Goal: Find specific page/section: Find specific page/section

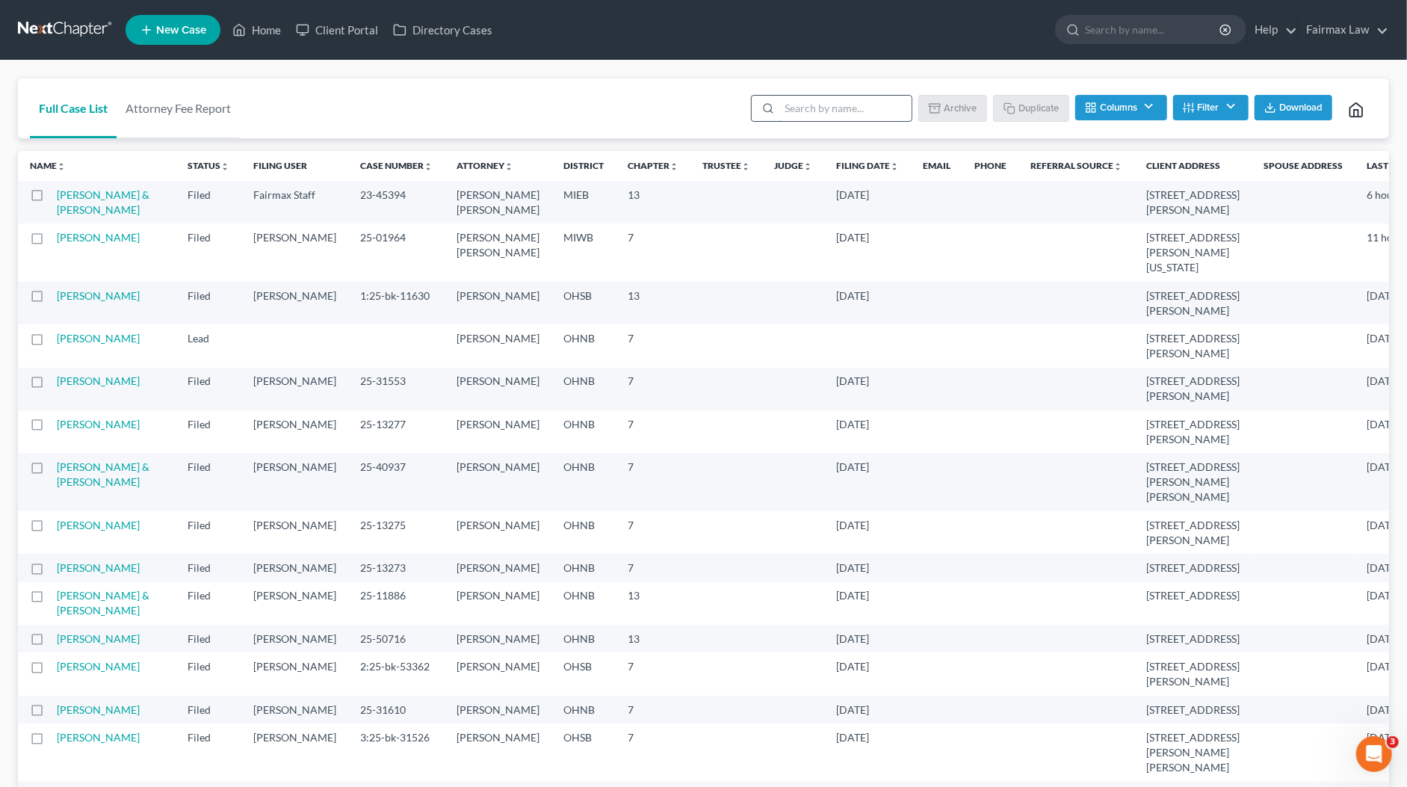
click at [802, 102] on input "search" at bounding box center [845, 108] width 132 height 25
type input "f"
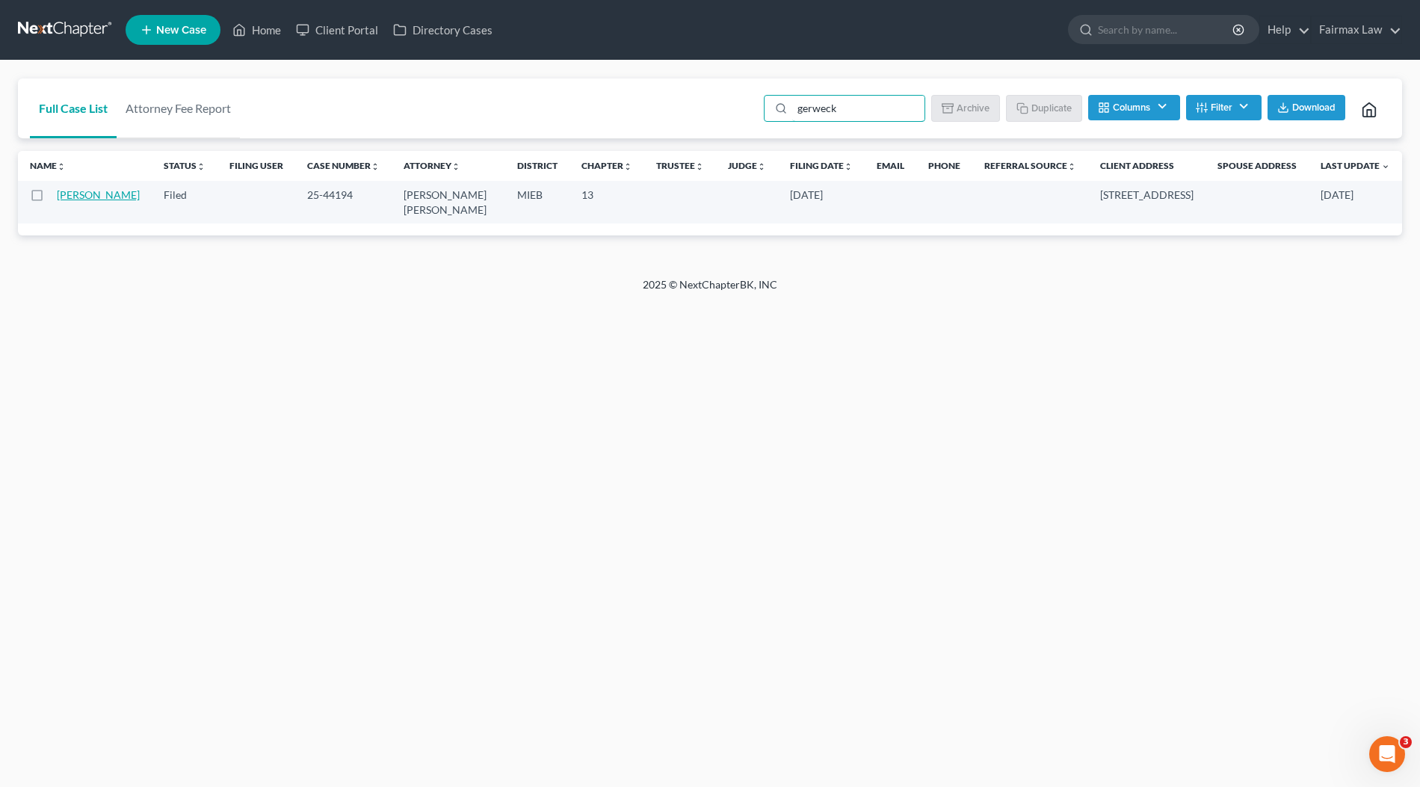
click at [86, 194] on link "[PERSON_NAME]" at bounding box center [98, 194] width 83 height 13
click at [848, 102] on input "gerweck" at bounding box center [858, 108] width 132 height 25
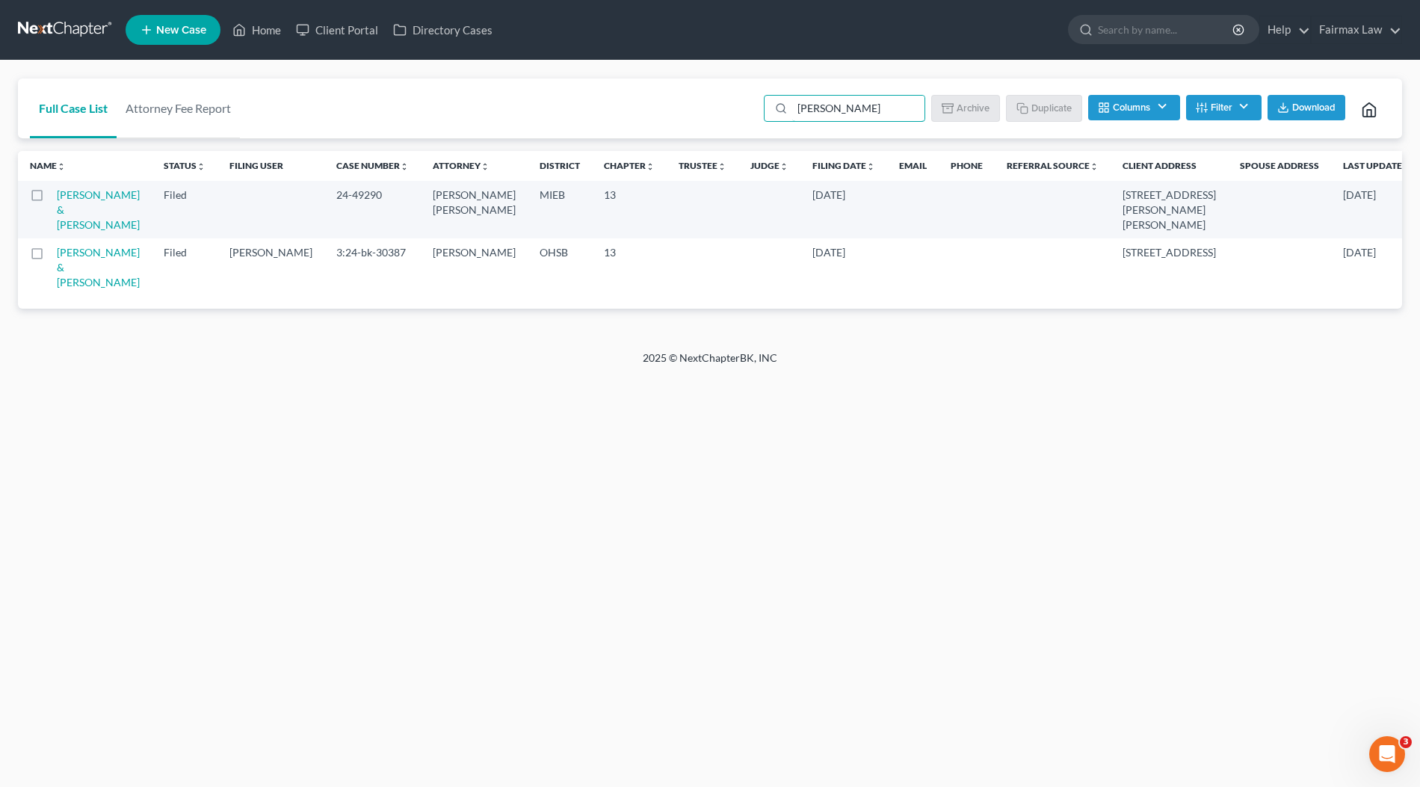
click at [72, 202] on td "Williams, Clifton & Latunya" at bounding box center [104, 210] width 95 height 58
click at [83, 194] on link "Williams, Clifton & Latunya" at bounding box center [98, 209] width 83 height 43
click at [865, 101] on input "latunya" at bounding box center [858, 108] width 132 height 25
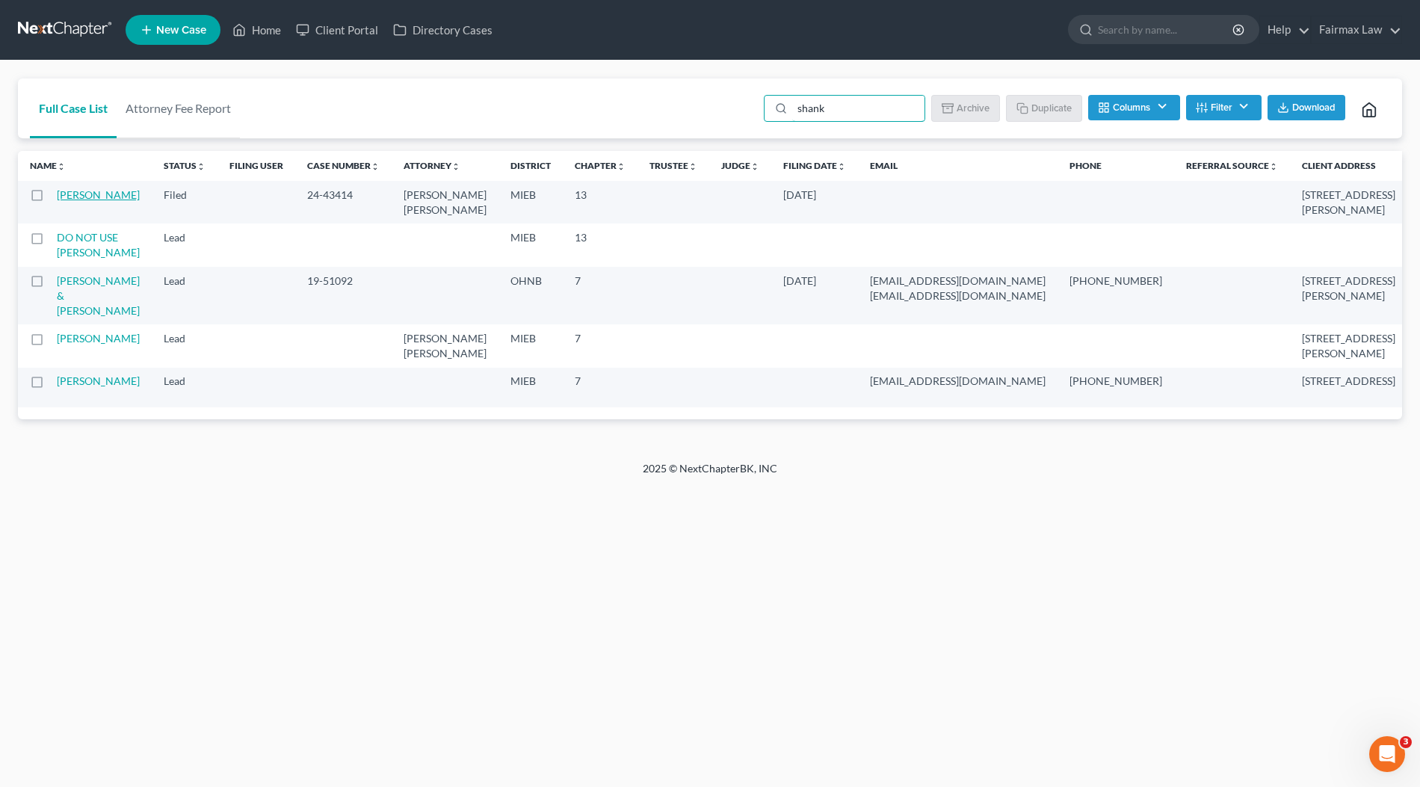
click at [75, 191] on link "Shank, Tiffany" at bounding box center [98, 194] width 83 height 13
click at [823, 110] on input "shank" at bounding box center [858, 108] width 132 height 25
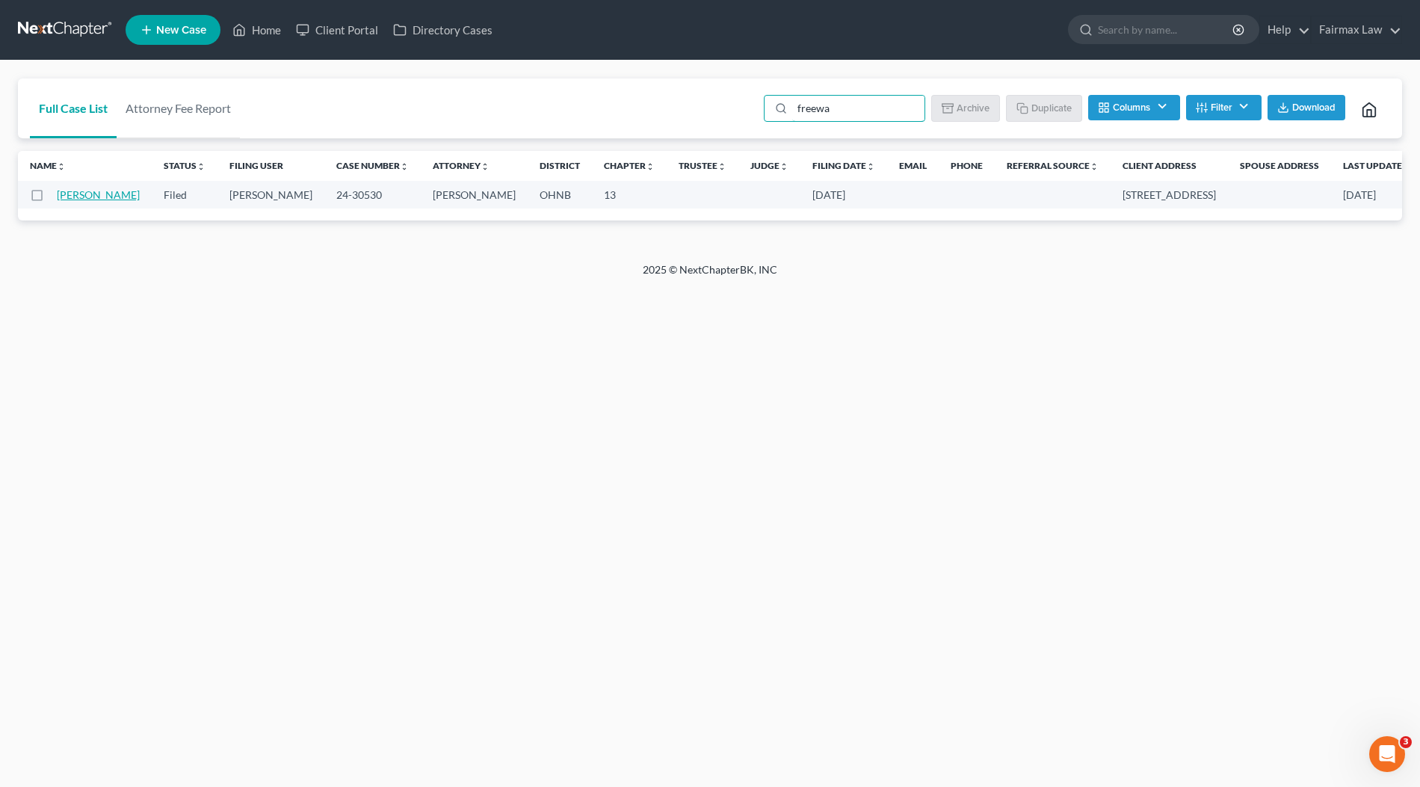
click at [75, 196] on link "Freewalt, Craig" at bounding box center [98, 194] width 83 height 13
click at [857, 104] on input "freewa" at bounding box center [858, 108] width 132 height 25
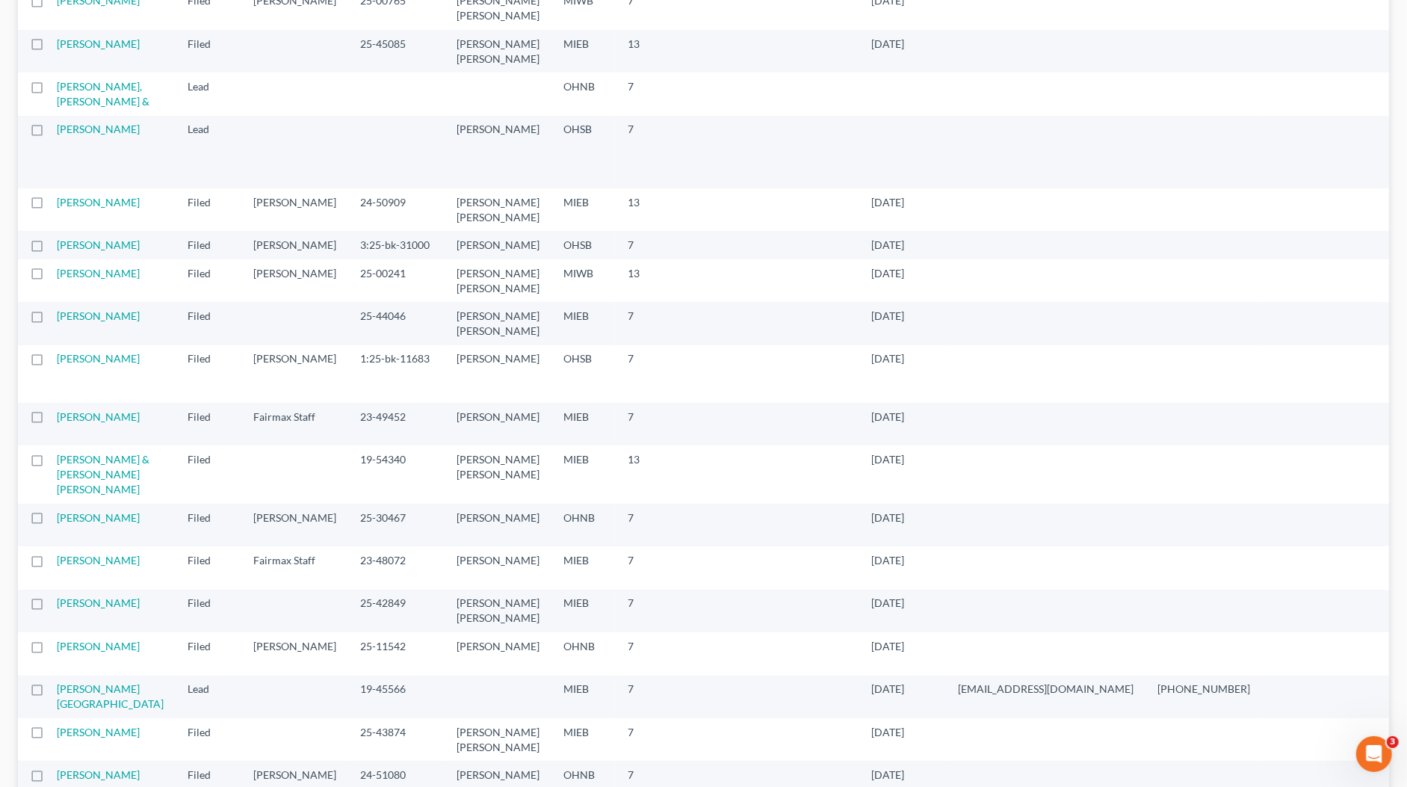
scroll to position [241, 0]
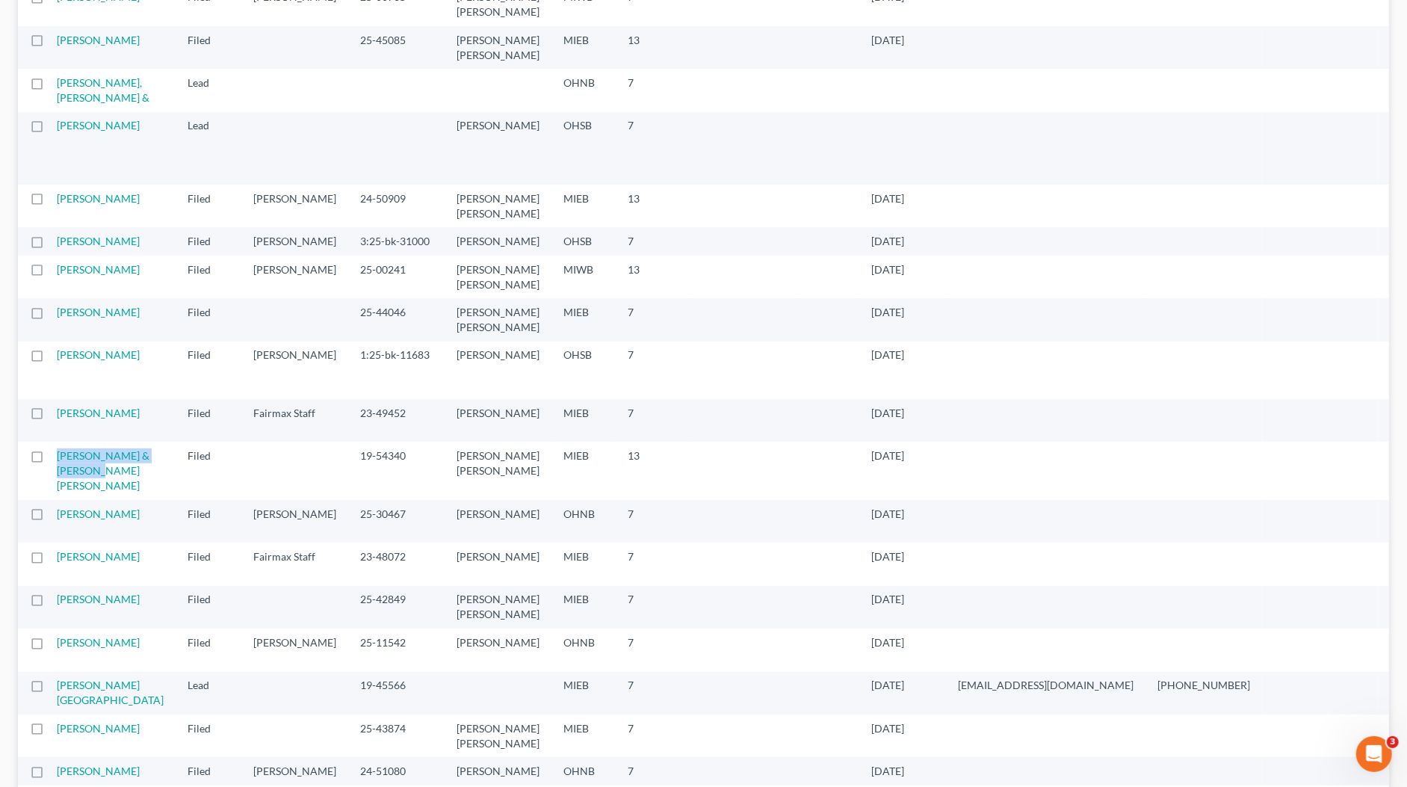
type input "smith"
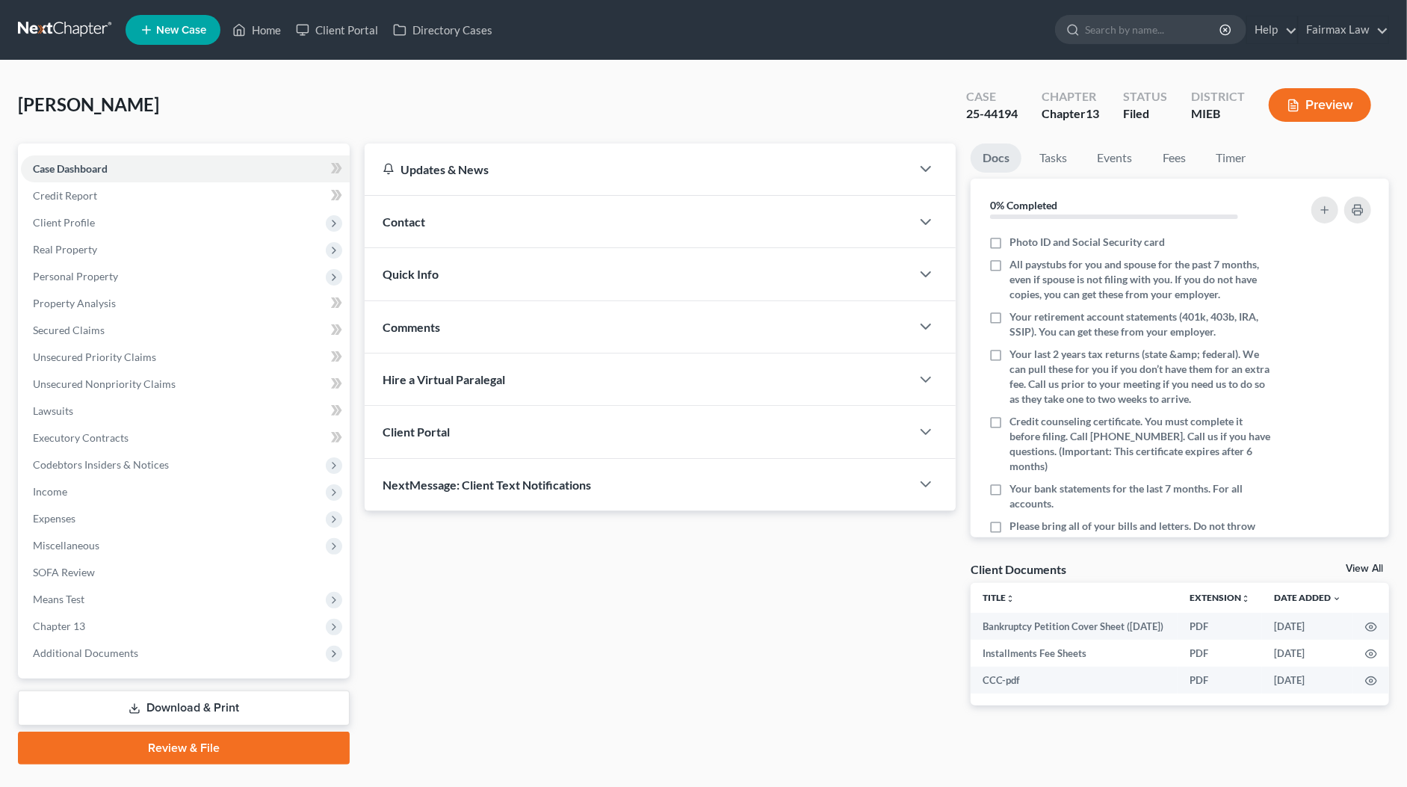
click at [114, 98] on span "[PERSON_NAME]" at bounding box center [88, 104] width 141 height 22
copy div "Gerweck, Angela Upgraded"
click at [997, 113] on div "25-44194" at bounding box center [992, 113] width 52 height 17
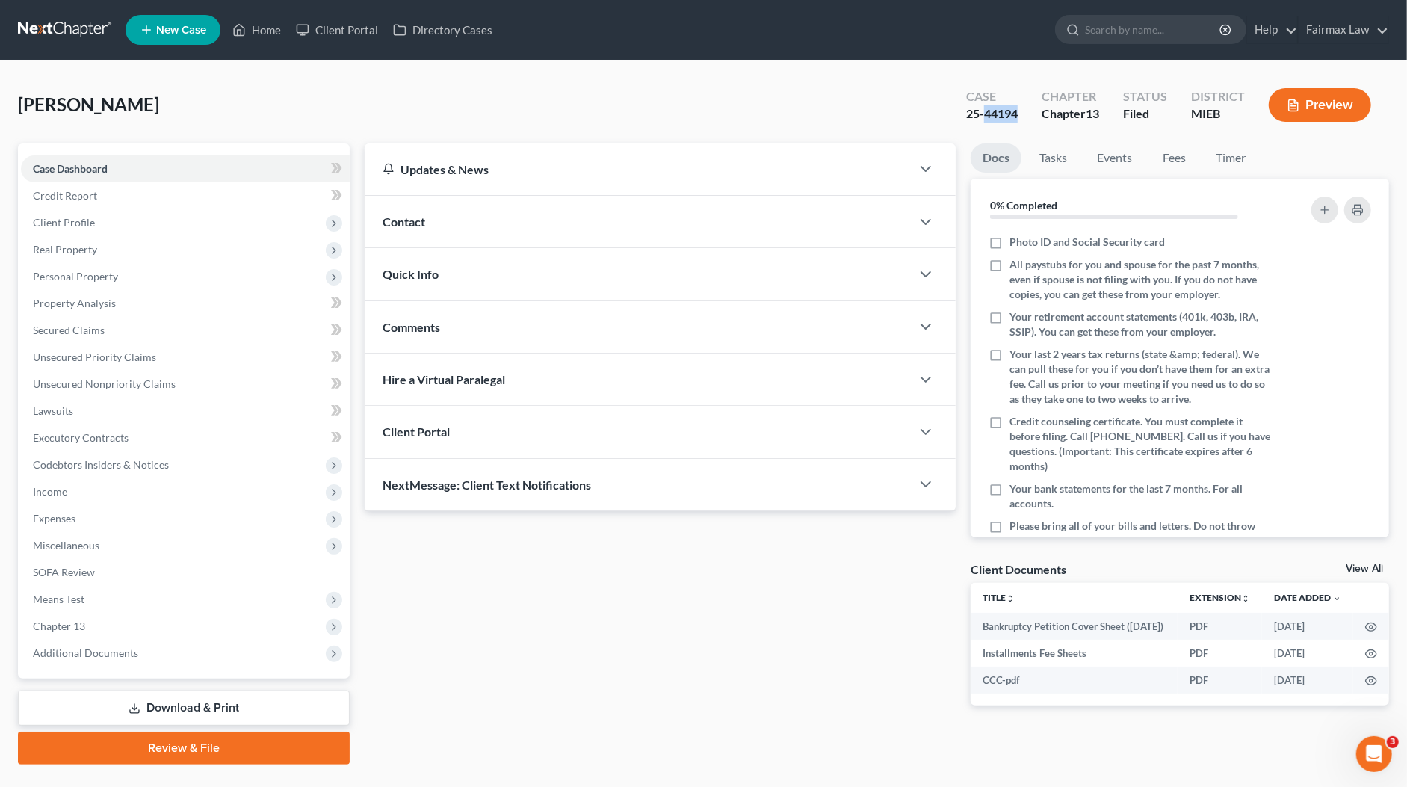
click at [997, 113] on div "25-44194" at bounding box center [992, 113] width 52 height 17
copy div "25-44194"
click at [117, 93] on span "Gerweck, Angela" at bounding box center [88, 104] width 141 height 22
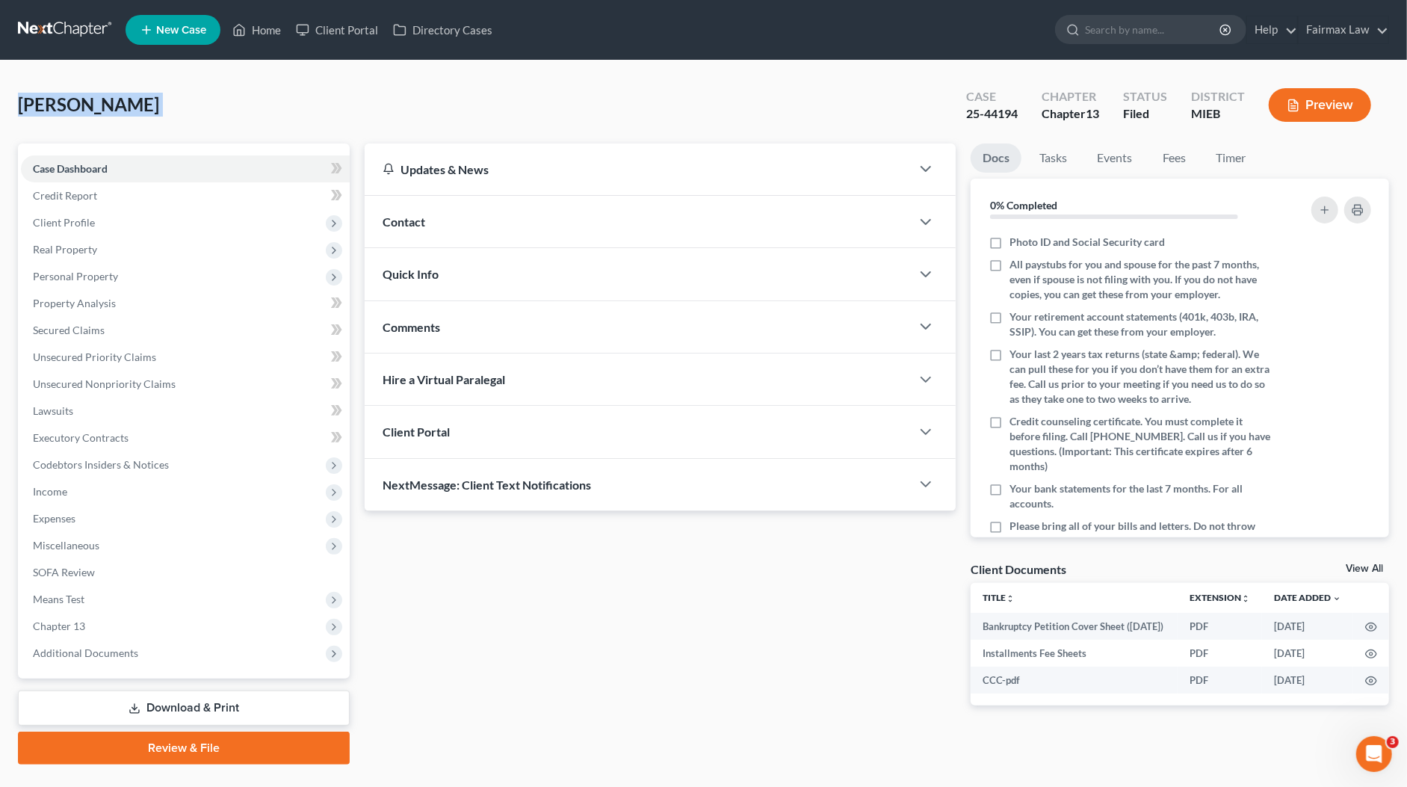
click at [117, 93] on span "Gerweck, Angela" at bounding box center [88, 104] width 141 height 22
copy div "Gerweck, Angela Upgraded"
drag, startPoint x: 33, startPoint y: 113, endPoint x: 16, endPoint y: 107, distance: 17.5
click at [16, 107] on div "Williams, Clifton & Latunya Upgraded Case 24-49290 Chapter Chapter 13 Status Fi…" at bounding box center [703, 428] width 1407 height 734
copy span "[PERSON_NAME] & [PERSON_NAME]"
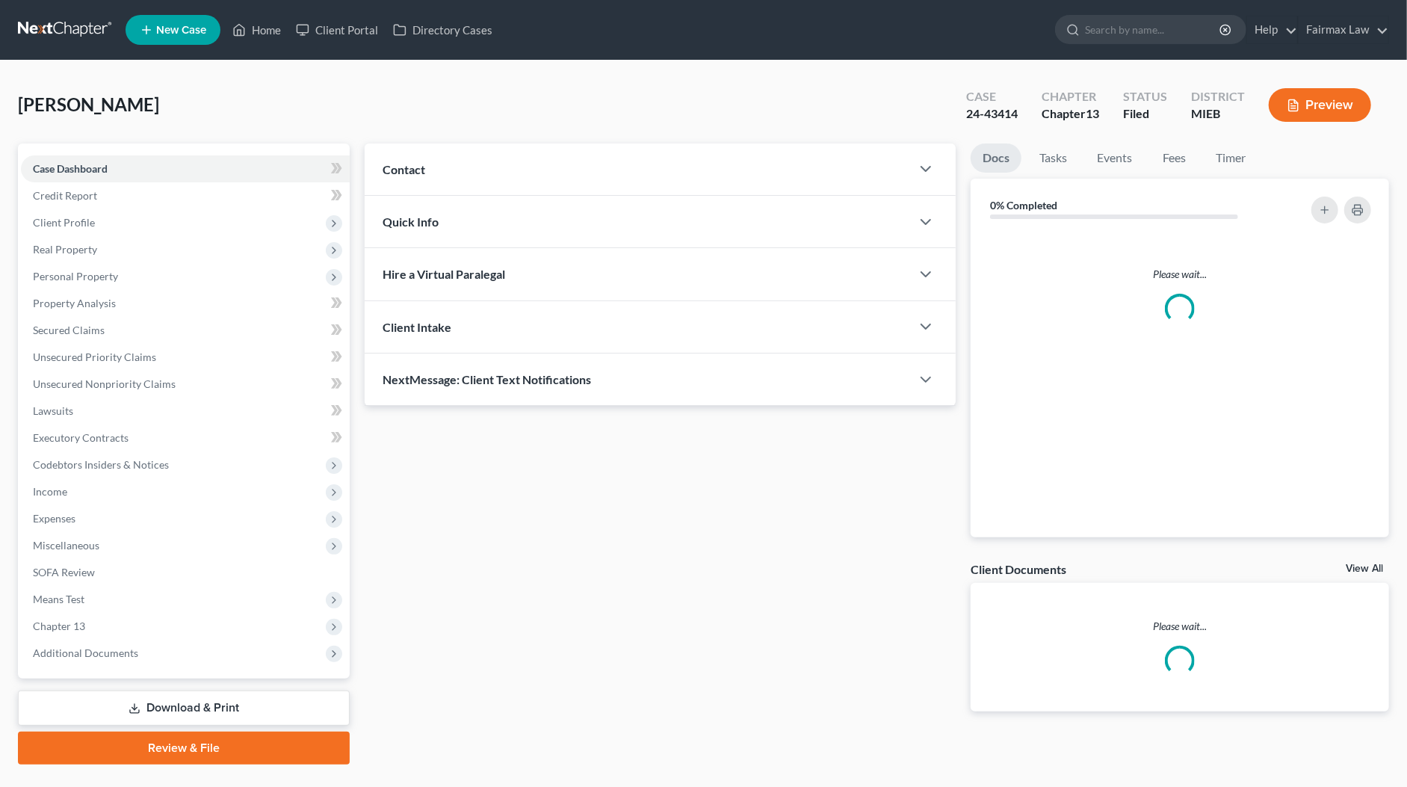
click at [981, 111] on div "24-43414" at bounding box center [992, 113] width 52 height 17
copy div "24-43414"
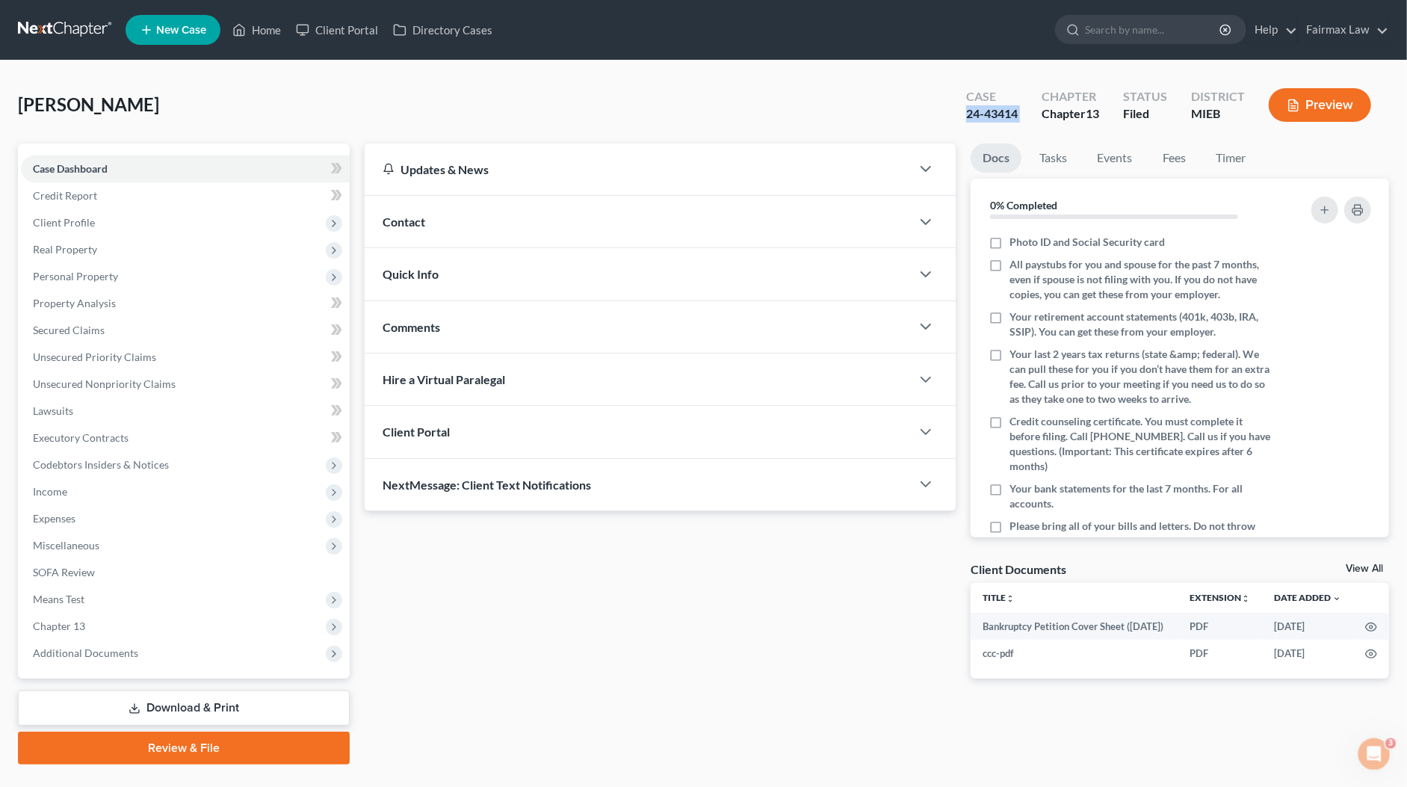
copy div "24-43414"
click at [115, 106] on span "Shank, Tiffany" at bounding box center [88, 104] width 141 height 22
click at [117, 105] on span "Shank, Tiffany" at bounding box center [88, 104] width 141 height 22
copy div "Shank, Tiffany Upgraded"
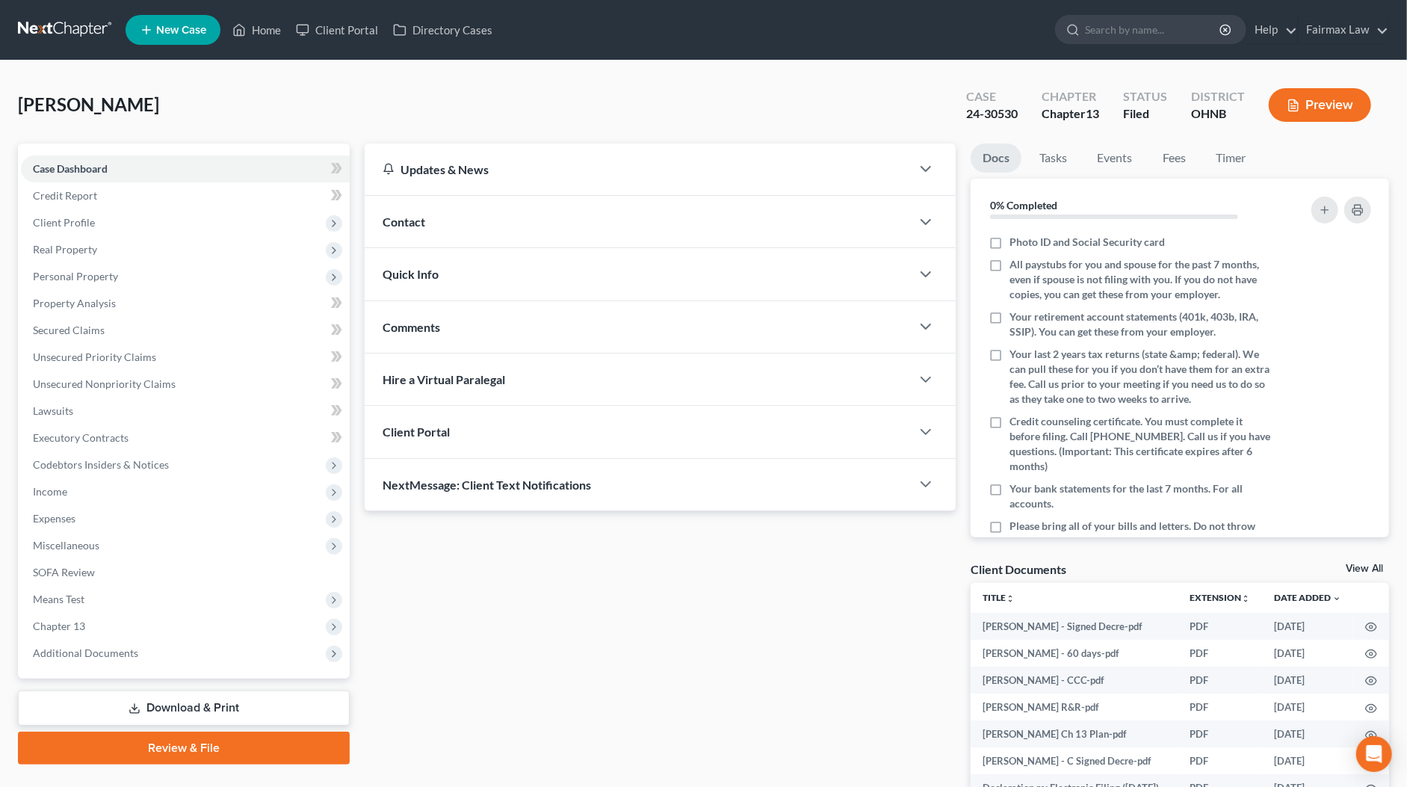
drag, startPoint x: 103, startPoint y: 105, endPoint x: 20, endPoint y: 104, distance: 82.9
click at [20, 104] on div "[PERSON_NAME] Upgraded Case 24-30530 Chapter Chapter 13 Status [GEOGRAPHIC_DATA…" at bounding box center [703, 110] width 1371 height 65
copy span "[PERSON_NAME]"
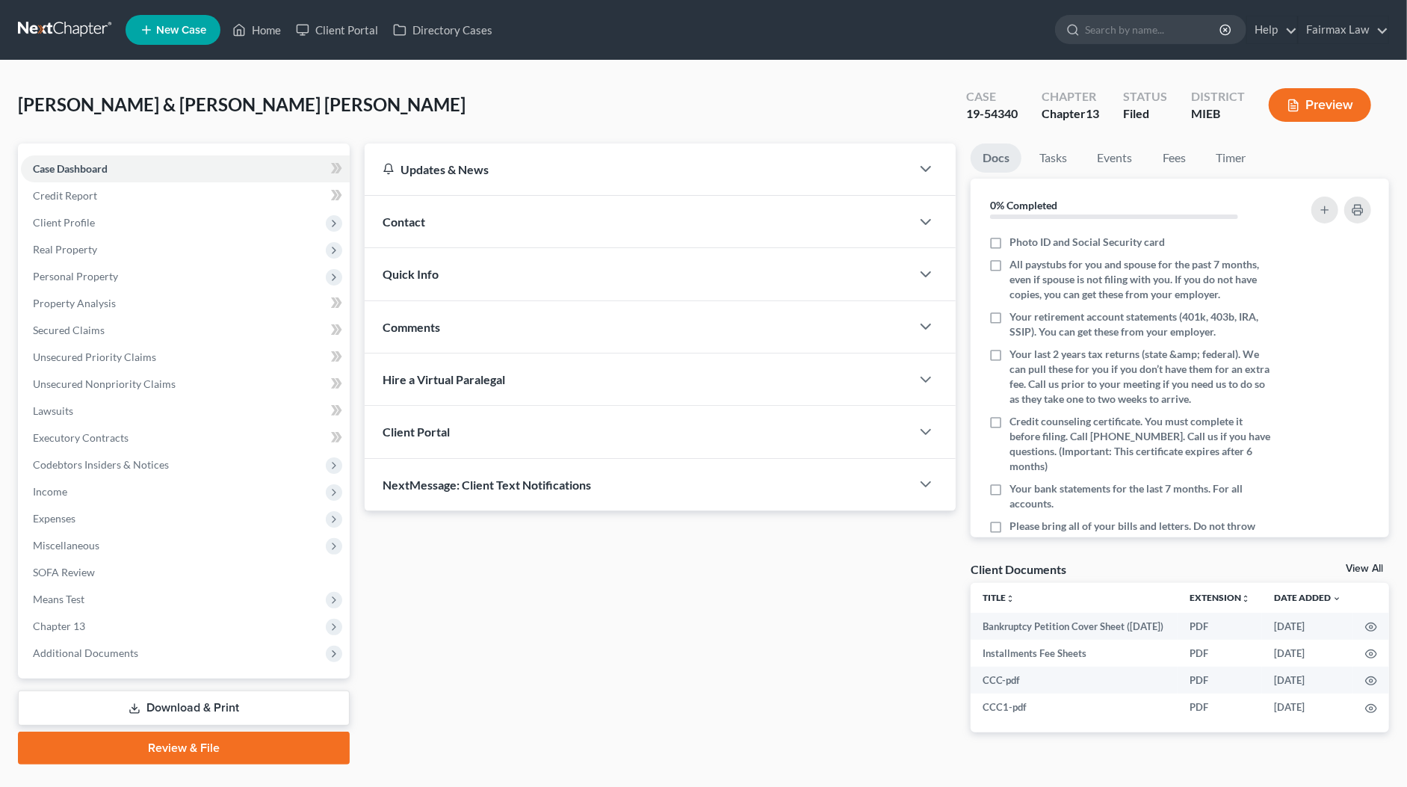
click at [168, 109] on span "[PERSON_NAME] & [PERSON_NAME] [PERSON_NAME]" at bounding box center [242, 104] width 448 height 22
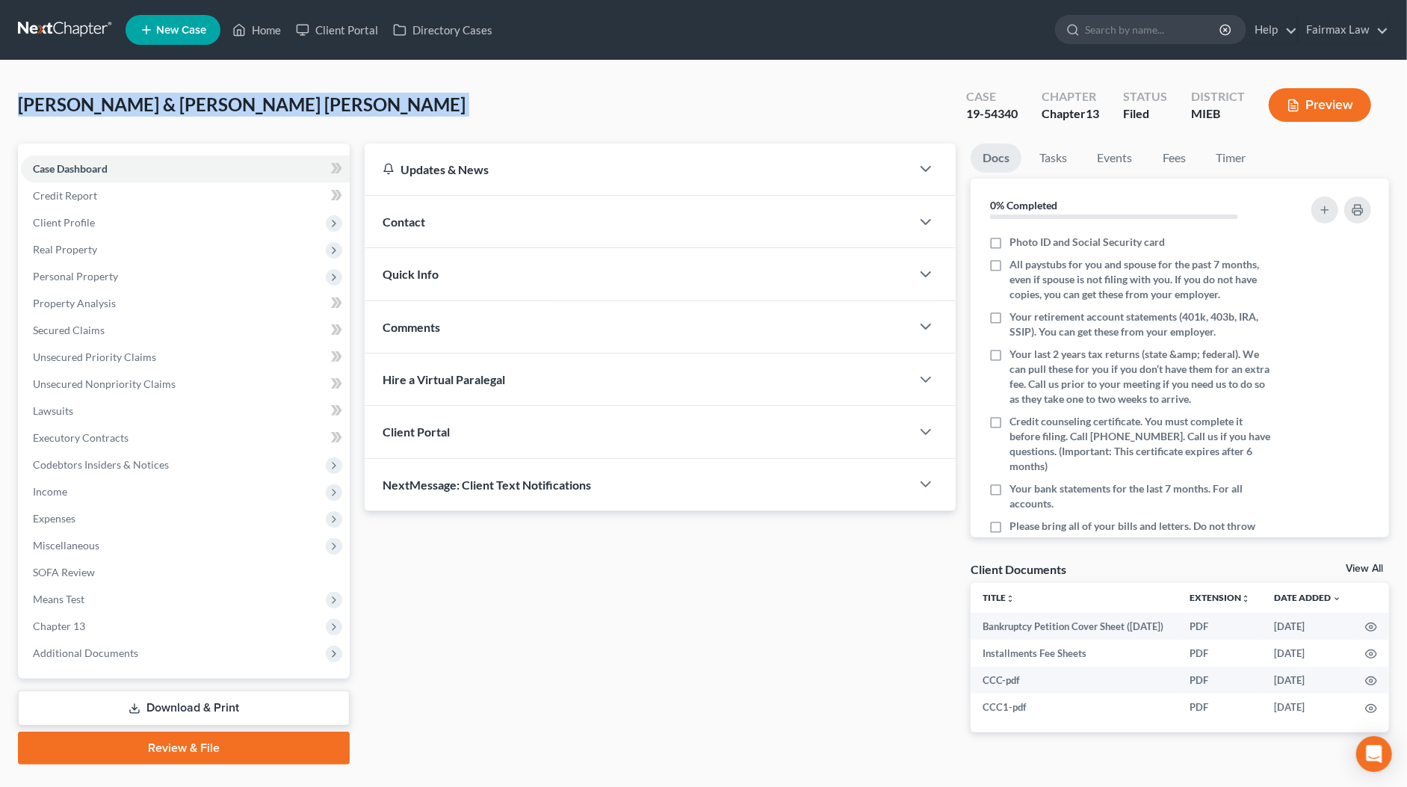
click at [168, 109] on span "[PERSON_NAME] & [PERSON_NAME] [PERSON_NAME]" at bounding box center [242, 104] width 448 height 22
copy div "[PERSON_NAME] & [PERSON_NAME] [PERSON_NAME] Upgraded"
